Goal: Check status

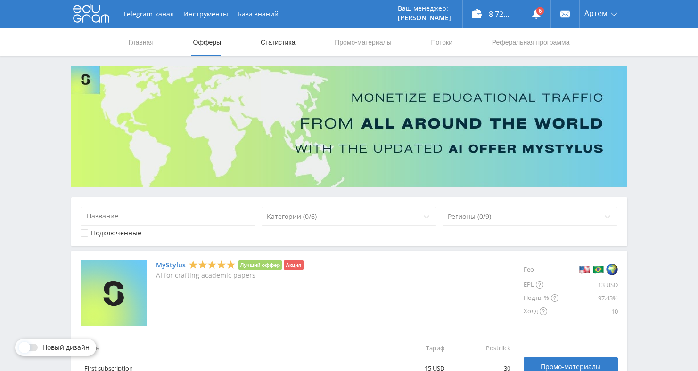
click at [271, 39] on link "Статистика" at bounding box center [278, 42] width 37 height 28
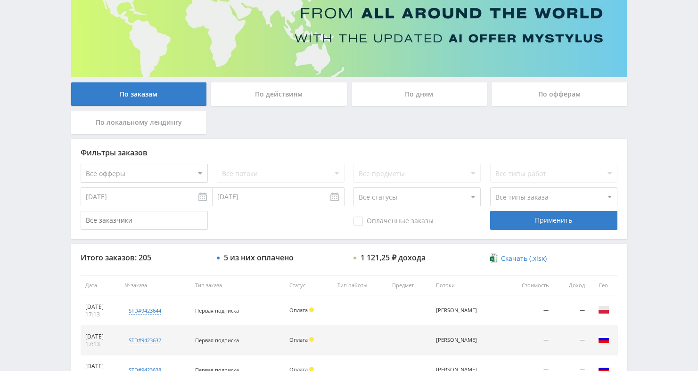
scroll to position [103, 0]
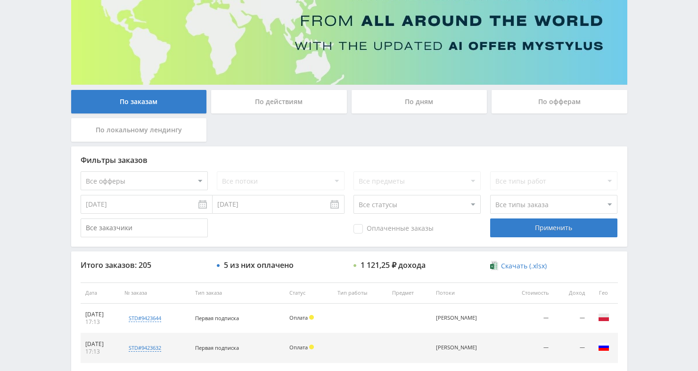
click at [183, 181] on select "Все офферы MyStylus MyStylus - Revshare Кампус AI Studybay Автор24 Studybay Bra…" at bounding box center [144, 181] width 127 height 19
click at [440, 105] on div "По дням" at bounding box center [420, 102] width 136 height 24
click at [0, 0] on input "По дням" at bounding box center [0, 0] width 0 height 0
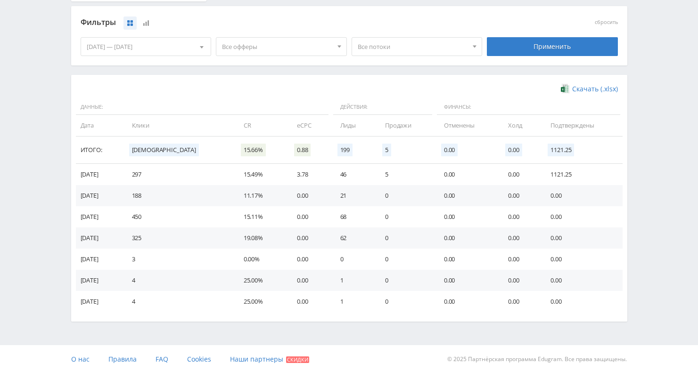
scroll to position [0, 0]
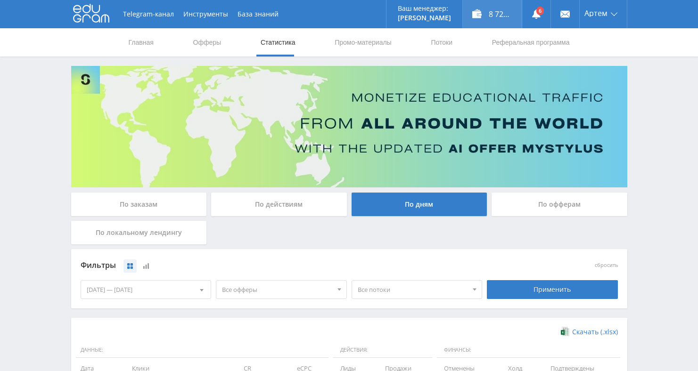
click at [499, 16] on div "8 721,25 ₽" at bounding box center [492, 14] width 59 height 28
